Goal: Check status: Check status

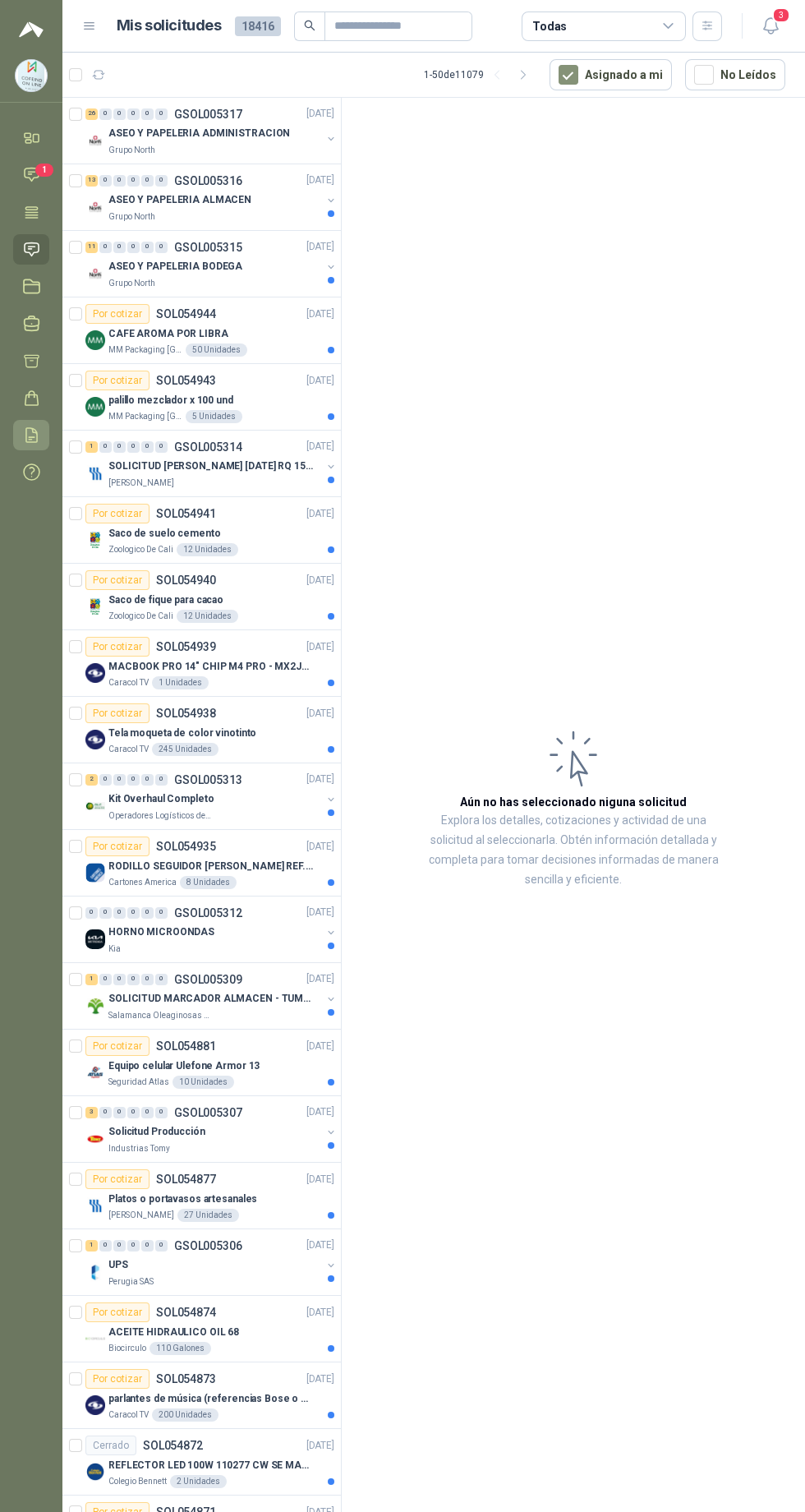
click at [31, 435] on icon at bounding box center [32, 435] width 17 height 17
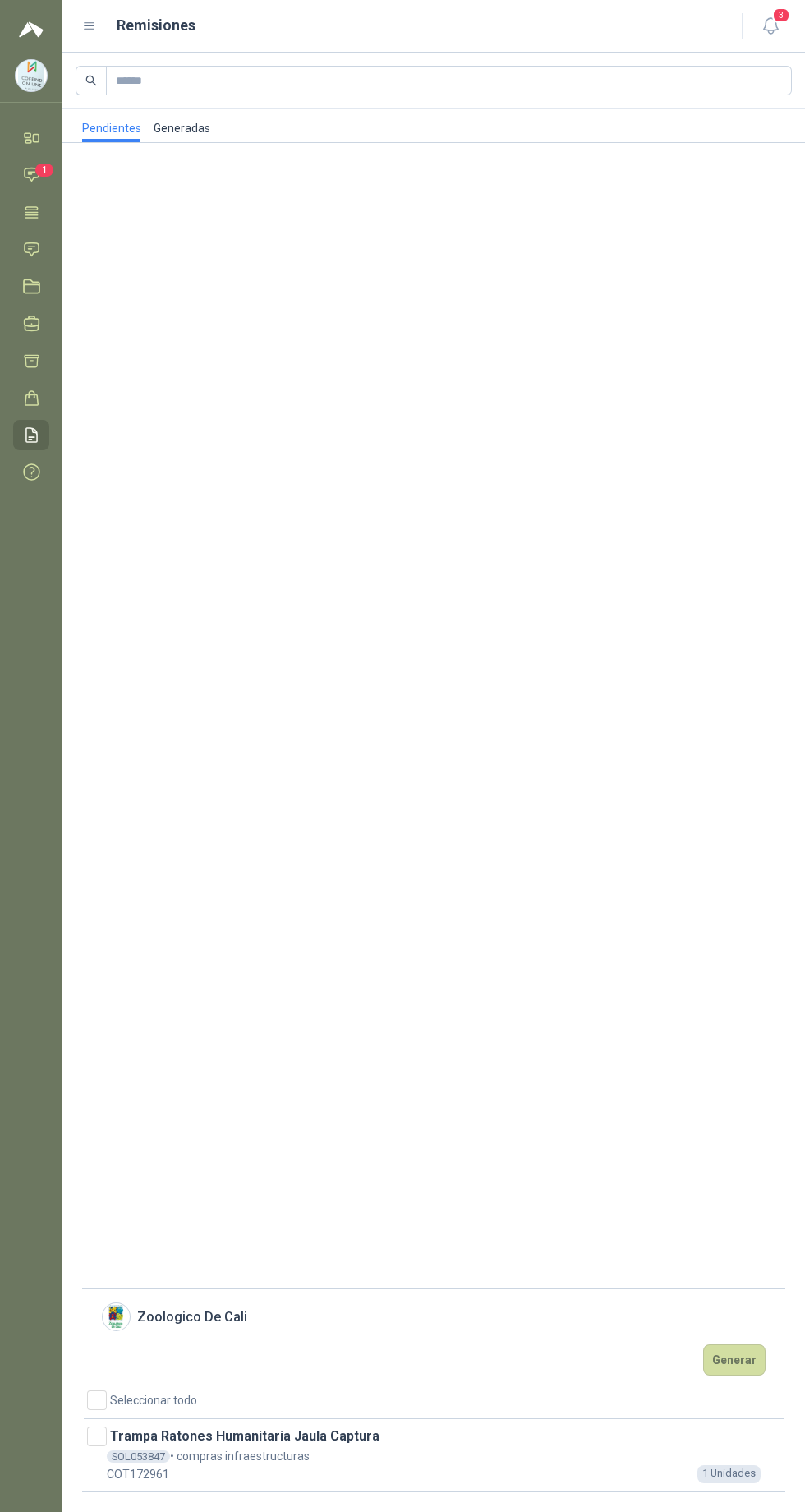
click at [172, 127] on link "Generadas" at bounding box center [182, 125] width 58 height 33
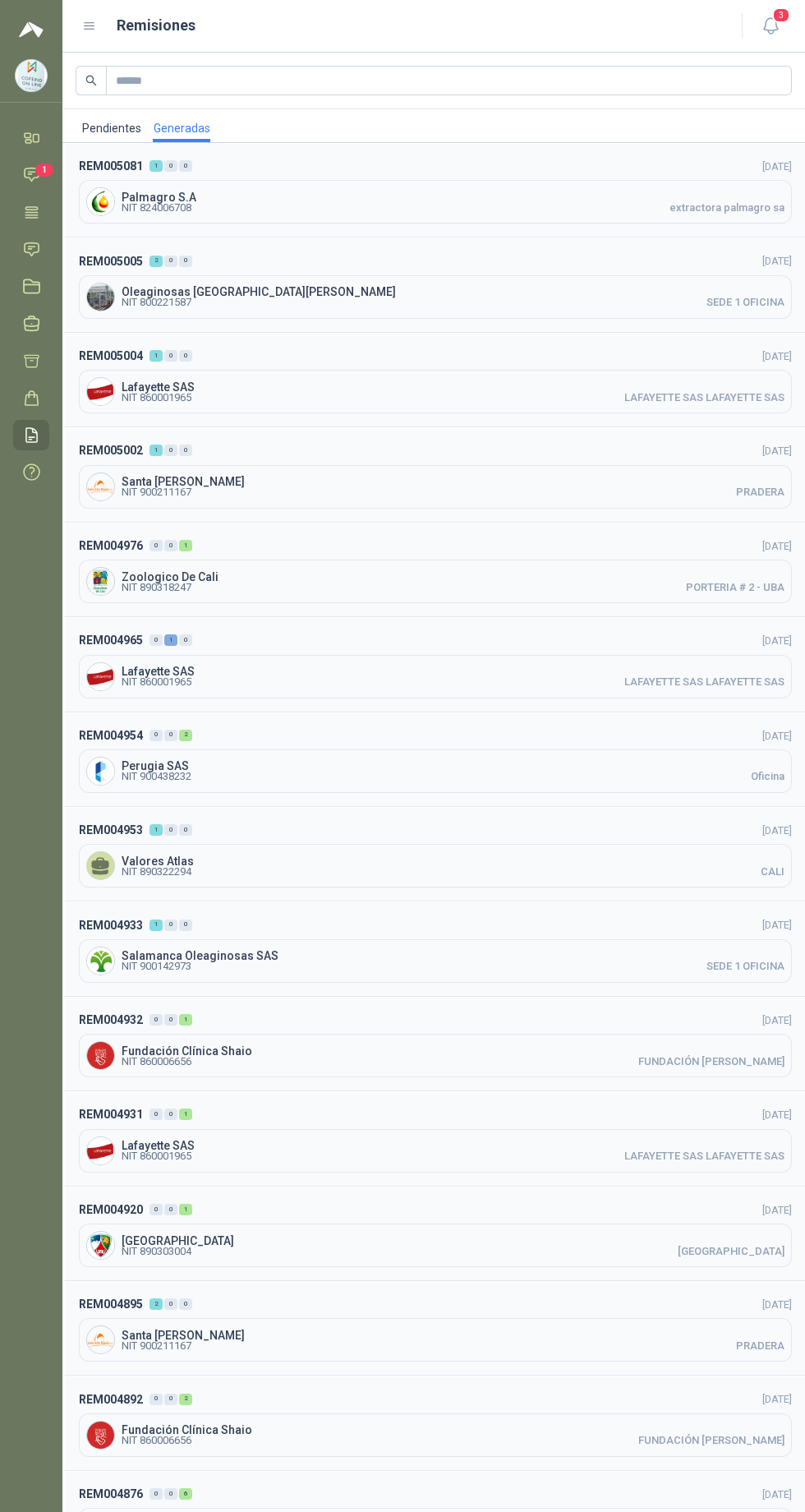
click at [160, 491] on span "NIT 900211167" at bounding box center [156, 492] width 70 height 10
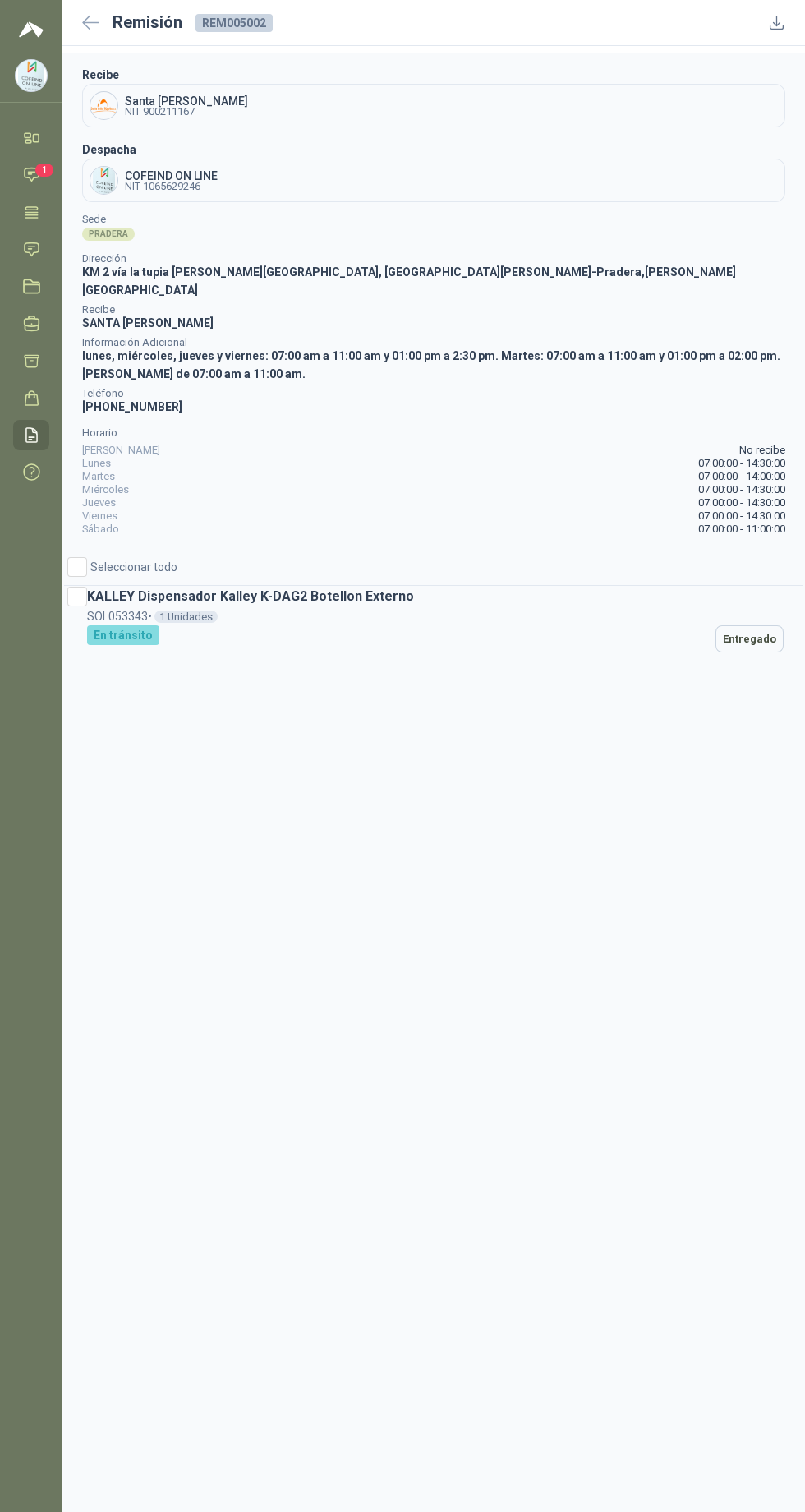
click at [776, 22] on icon at bounding box center [777, 23] width 13 height 13
click at [91, 24] on icon at bounding box center [90, 22] width 17 height 16
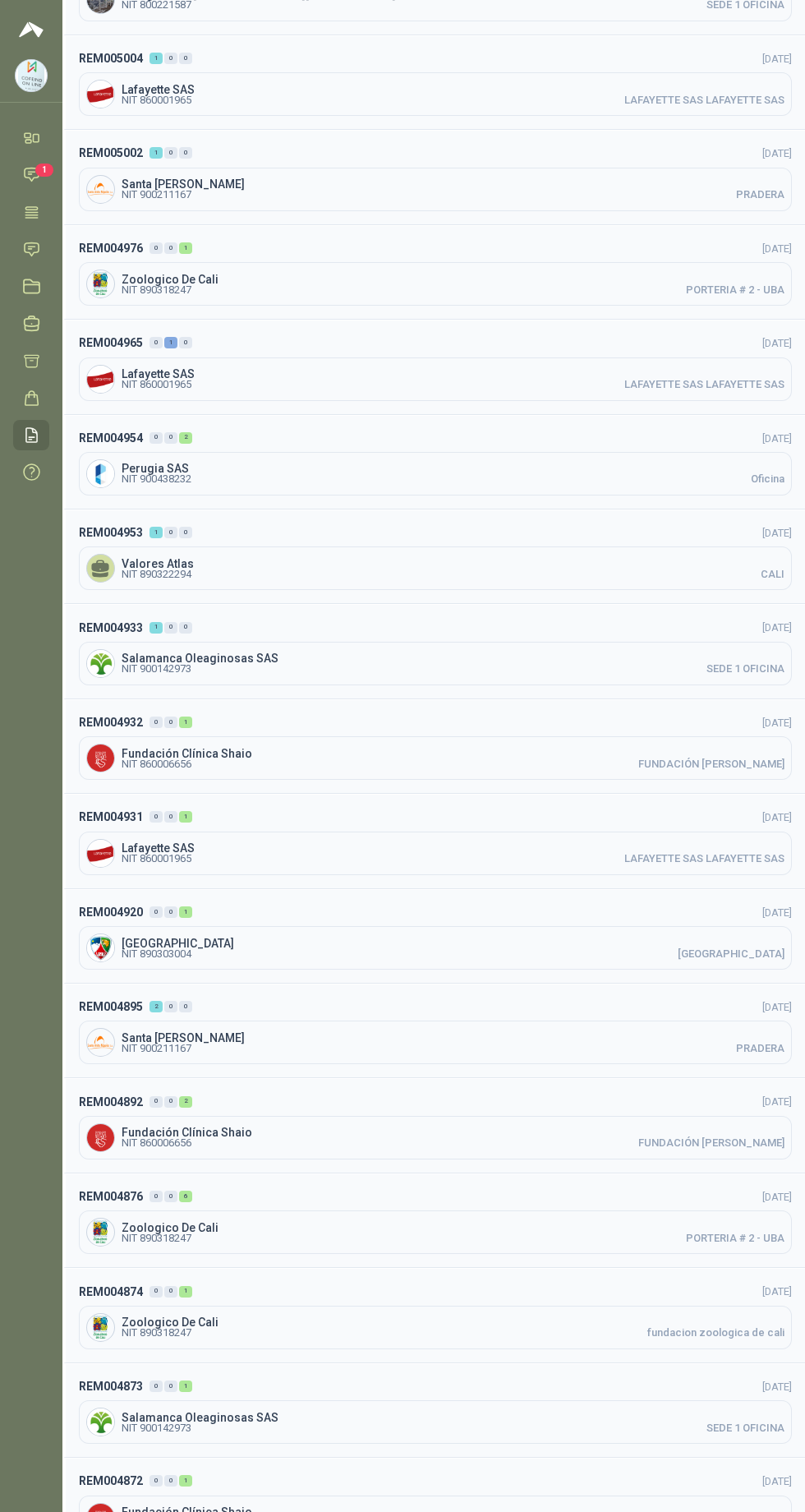
scroll to position [305, 0]
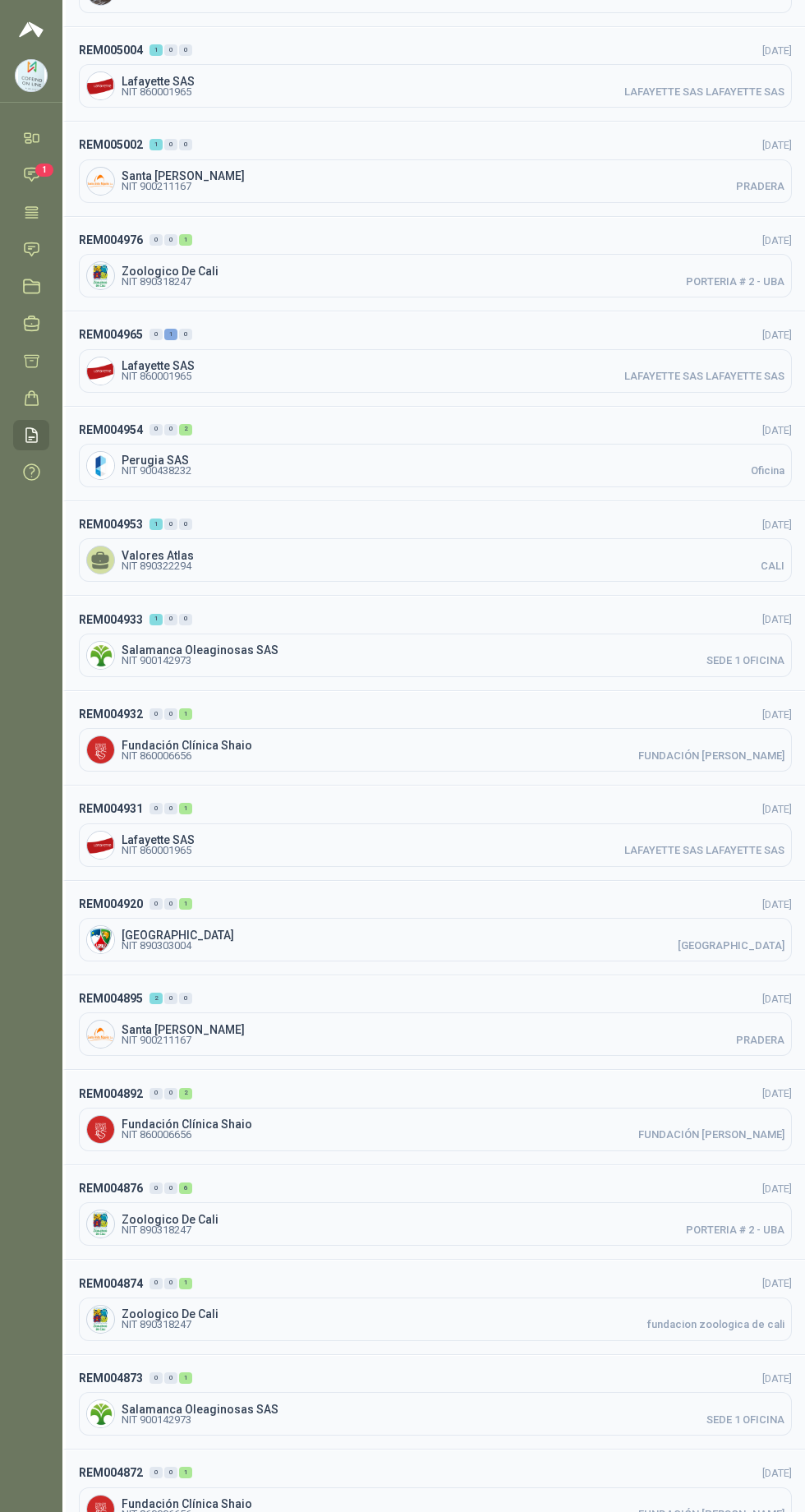
click at [528, 1025] on span "Santa [PERSON_NAME]" at bounding box center [452, 1029] width 662 height 11
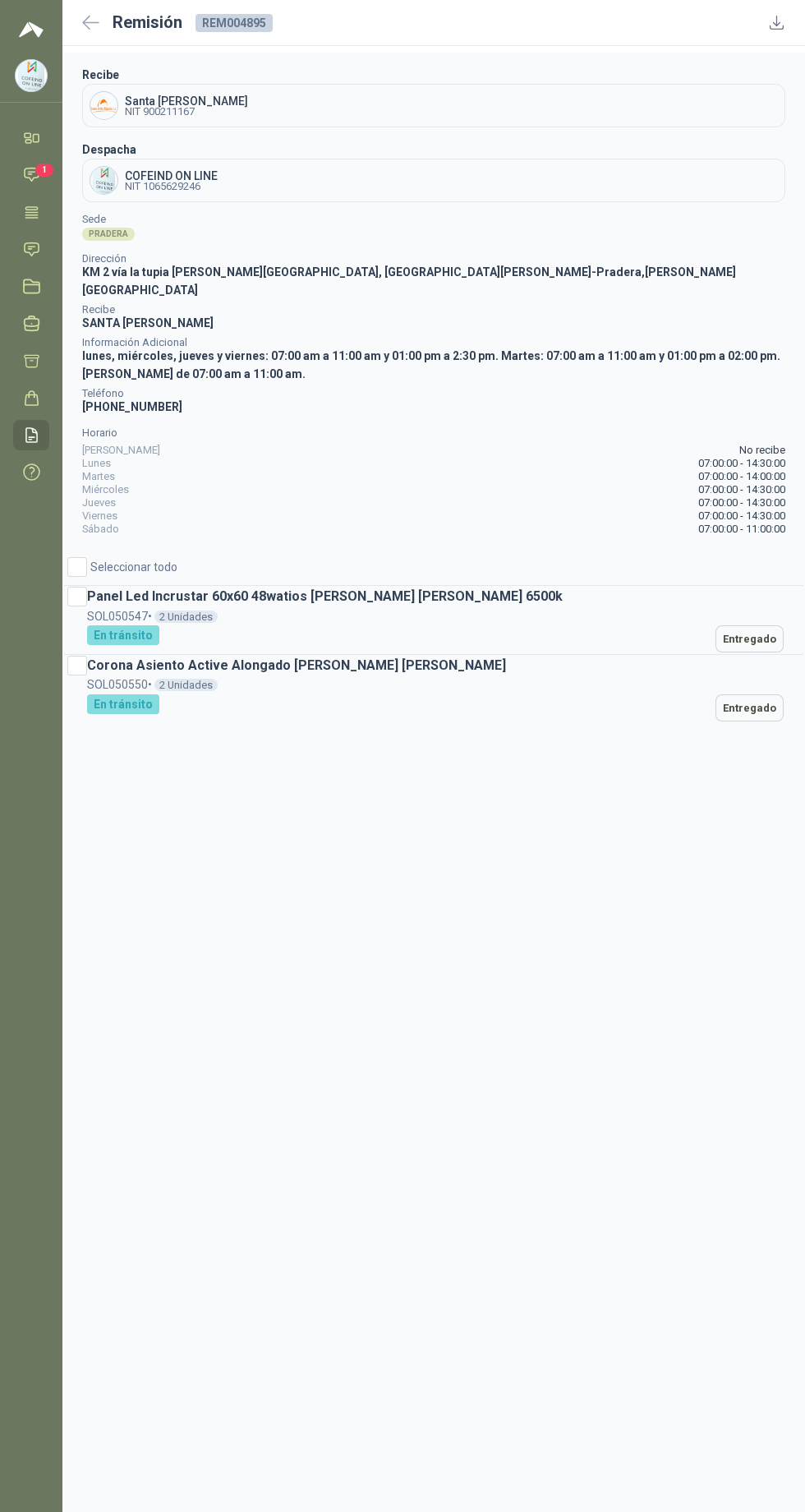
click at [769, 28] on icon at bounding box center [776, 22] width 17 height 17
